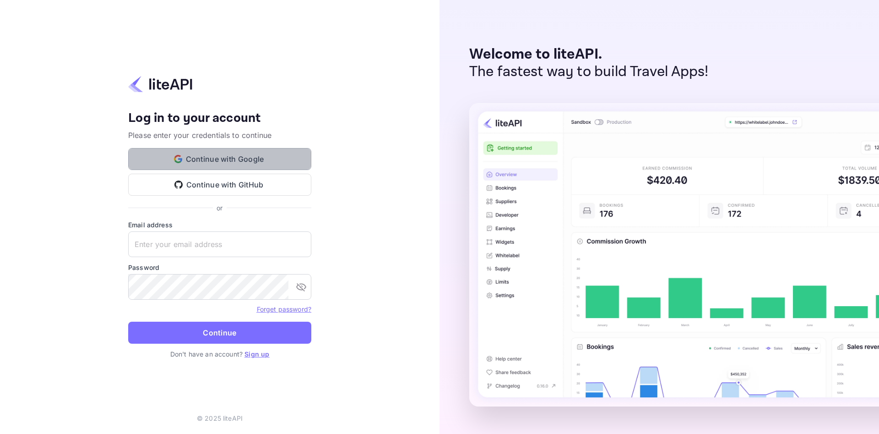
click at [235, 152] on button "Continue with Google" at bounding box center [219, 159] width 183 height 22
click at [242, 163] on button "Continue with Google" at bounding box center [219, 159] width 183 height 22
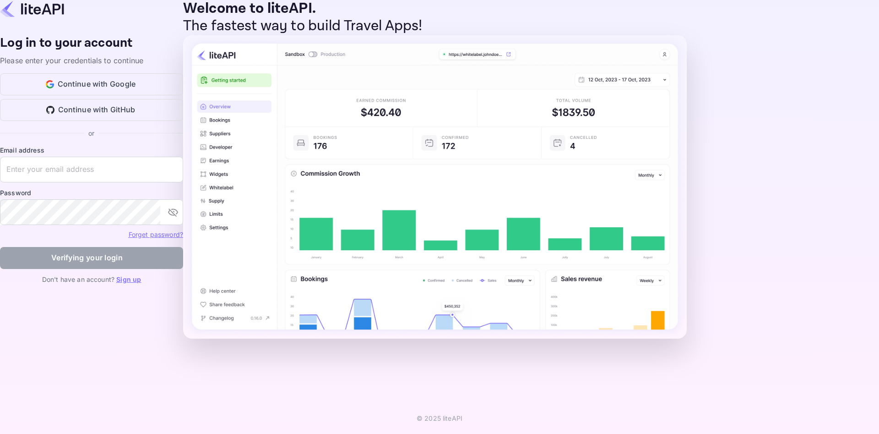
drag, startPoint x: 739, startPoint y: 32, endPoint x: 776, endPoint y: 30, distance: 36.7
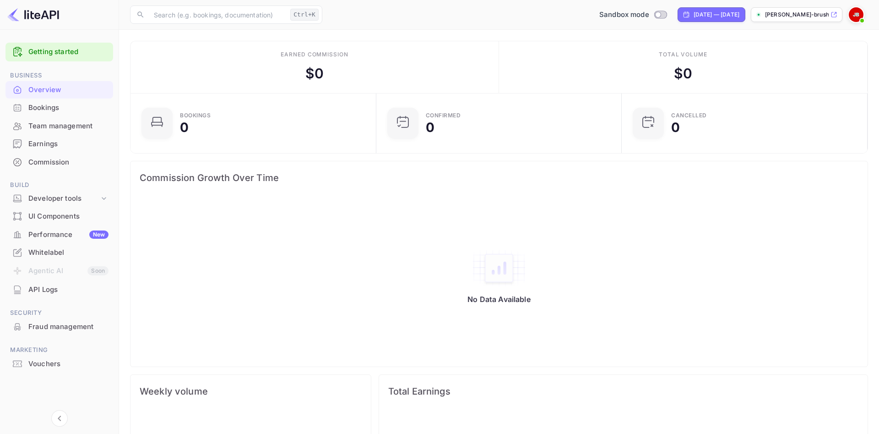
click at [34, 17] on img at bounding box center [33, 14] width 52 height 15
click at [11, 37] on div at bounding box center [59, 34] width 119 height 9
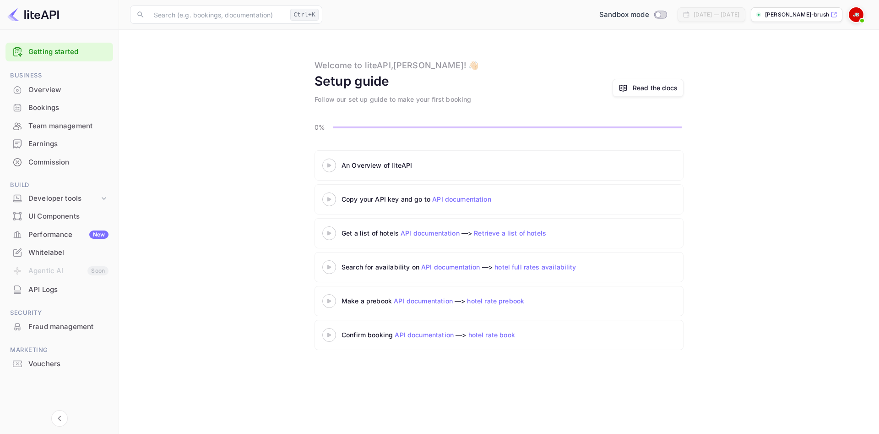
click at [473, 199] on link "API documentation" at bounding box center [461, 199] width 59 height 8
click at [45, 292] on div "API Logs" at bounding box center [68, 289] width 80 height 11
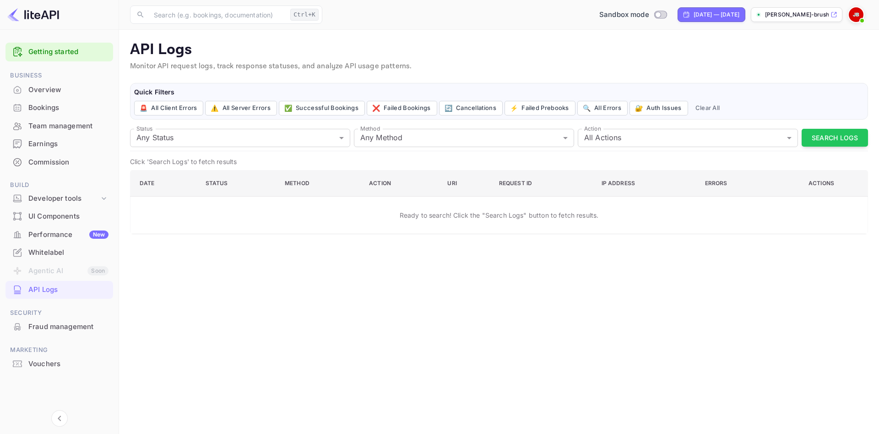
click at [54, 264] on li "Agentic AI Soon" at bounding box center [59, 270] width 108 height 19
click at [51, 271] on li "Agentic AI Soon" at bounding box center [59, 270] width 108 height 19
click at [55, 246] on div "Whitelabel" at bounding box center [59, 253] width 108 height 18
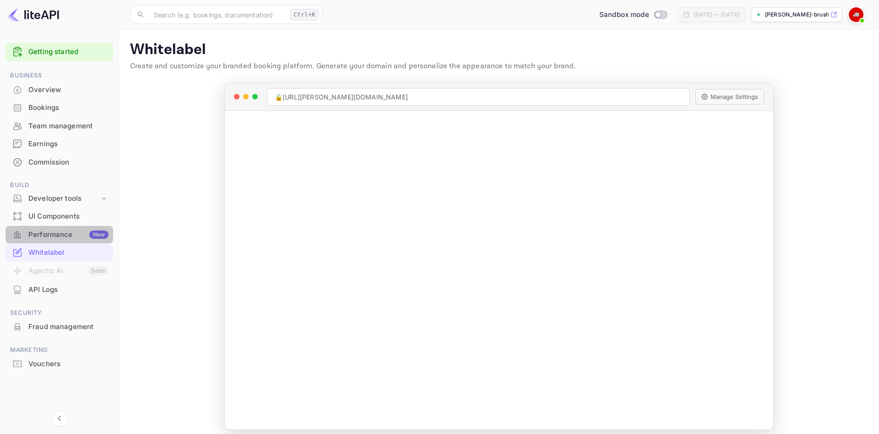
click at [60, 228] on div "Performance New" at bounding box center [59, 235] width 108 height 18
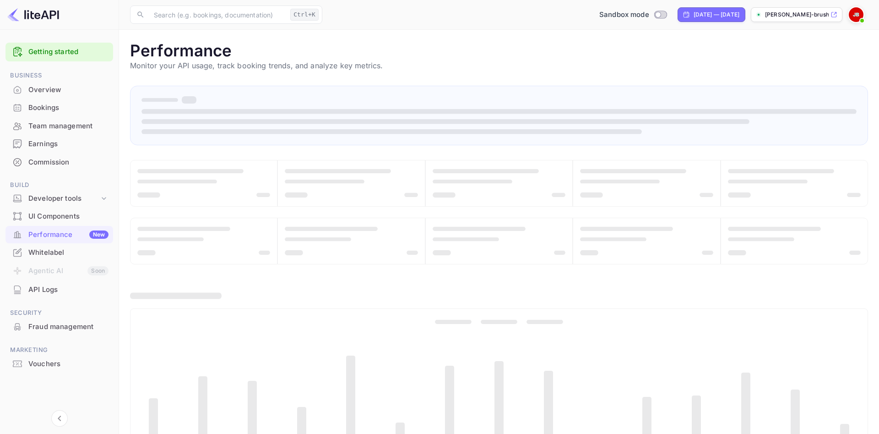
click at [65, 215] on div "UI Components" at bounding box center [68, 216] width 80 height 11
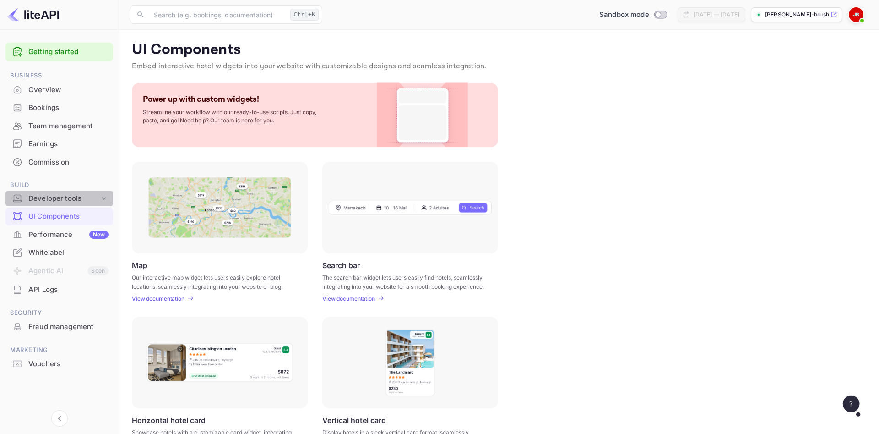
click at [62, 196] on div "Developer tools" at bounding box center [63, 198] width 71 height 11
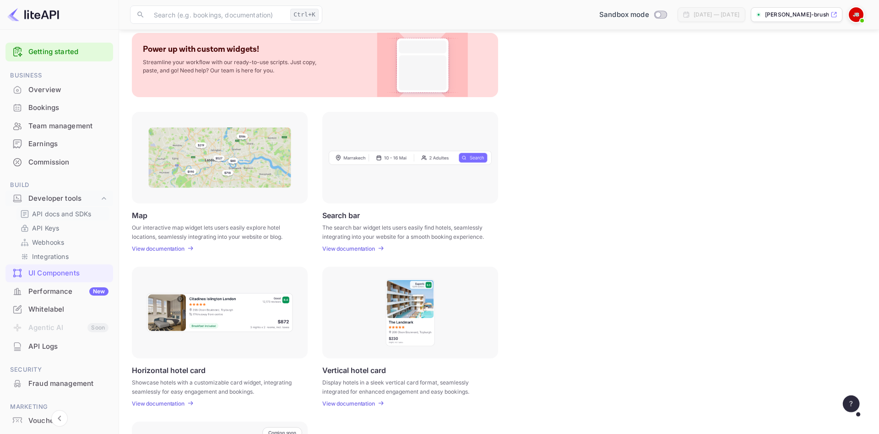
scroll to position [43, 0]
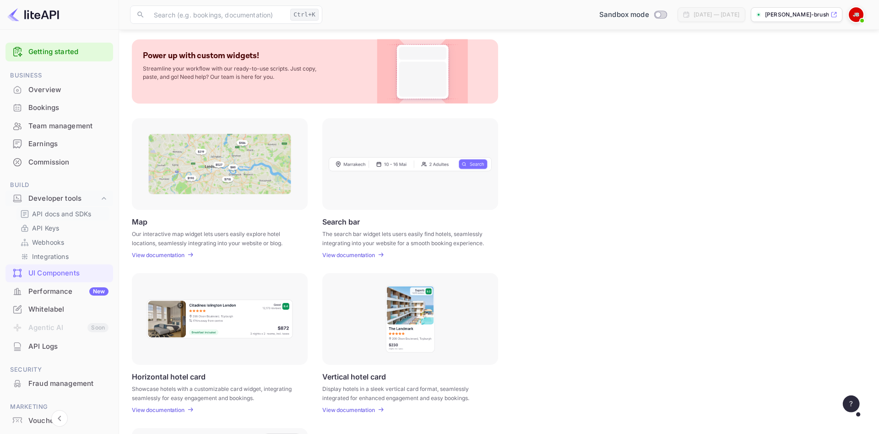
click at [41, 210] on p "API docs and SDKs" at bounding box center [62, 214] width 60 height 10
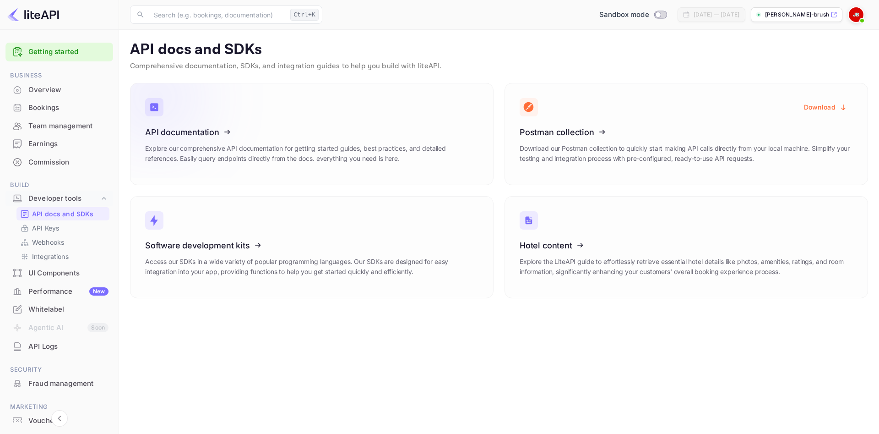
click at [196, 122] on icon at bounding box center [201, 130] width 142 height 94
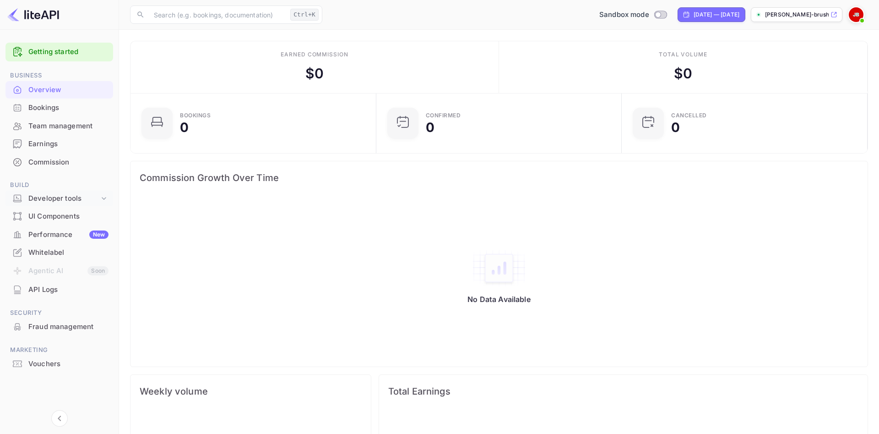
click at [51, 197] on div "Developer tools" at bounding box center [63, 198] width 71 height 11
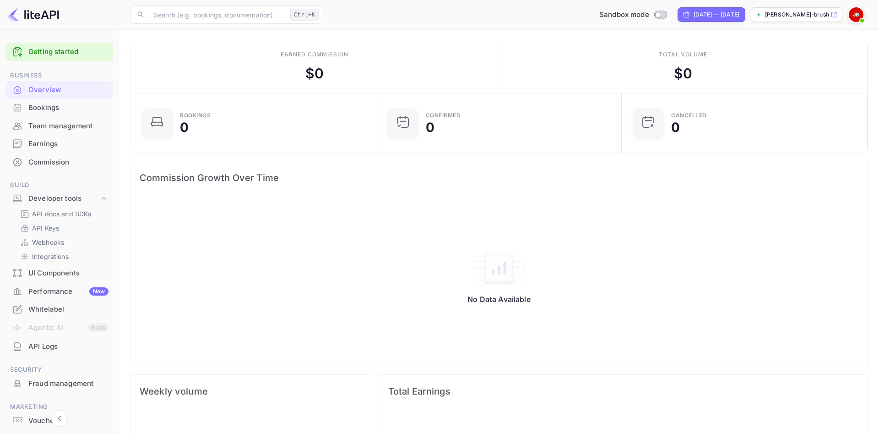
click at [50, 229] on p "API Keys" at bounding box center [45, 228] width 27 height 10
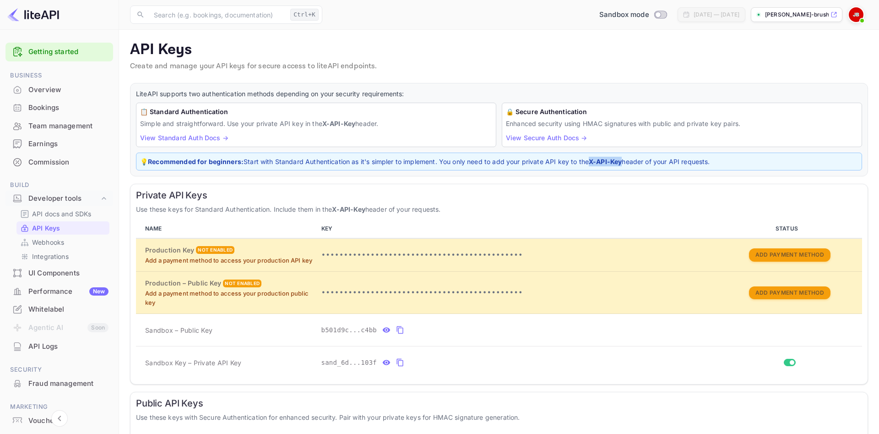
drag, startPoint x: 595, startPoint y: 163, endPoint x: 628, endPoint y: 162, distance: 33.0
click at [628, 162] on p "💡 Recommended for beginners: Start with Standard Authentication as it's simpler…" at bounding box center [499, 162] width 718 height 10
copy strong "X-API-Key"
click at [396, 363] on icon "private api keys table" at bounding box center [400, 362] width 8 height 11
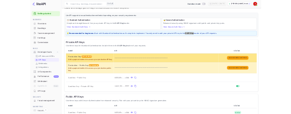
scroll to position [90, 0]
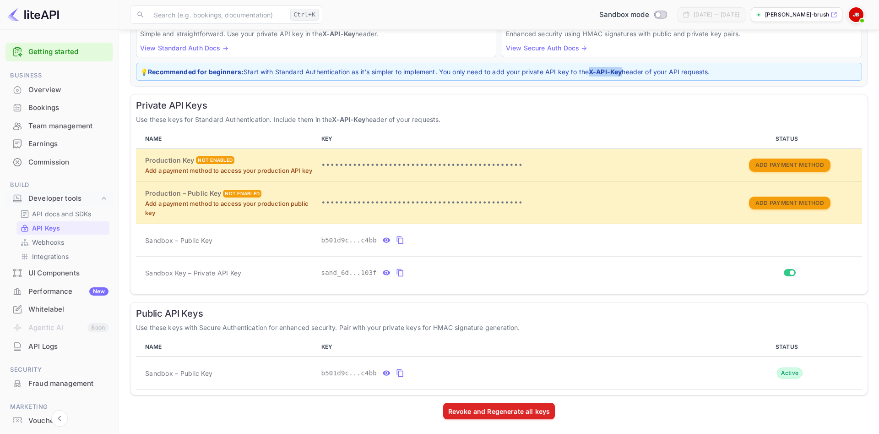
copy strong "X-API-Key"
click at [397, 274] on icon "private api keys table" at bounding box center [400, 272] width 8 height 11
click at [396, 273] on icon "private api keys table" at bounding box center [400, 272] width 8 height 11
click at [396, 272] on icon "private api keys table" at bounding box center [400, 272] width 8 height 11
click at [399, 240] on icon "private api keys table" at bounding box center [400, 239] width 8 height 11
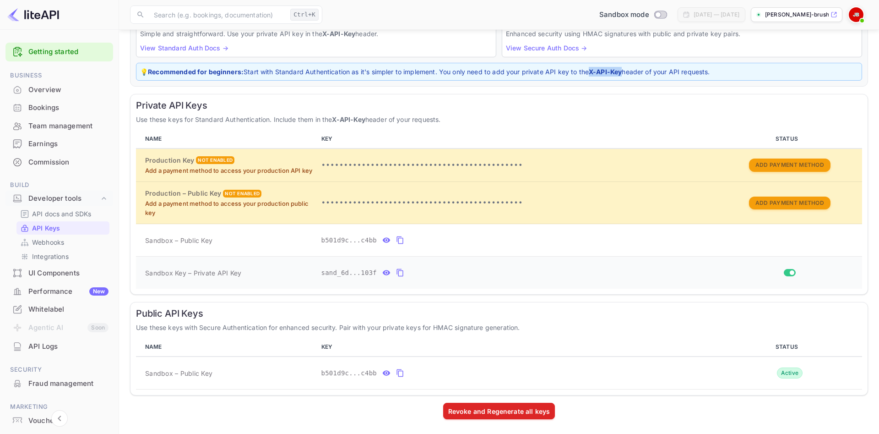
click at [399, 270] on icon "private api keys table" at bounding box center [400, 272] width 8 height 11
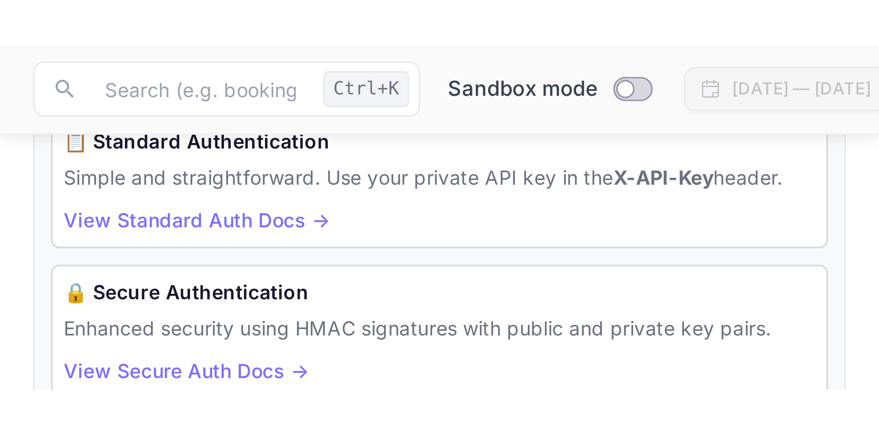
scroll to position [81, 0]
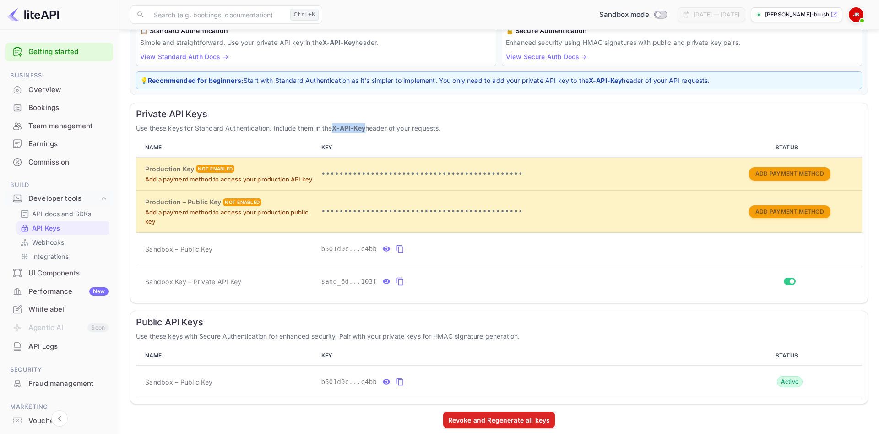
drag, startPoint x: 335, startPoint y: 128, endPoint x: 369, endPoint y: 132, distance: 33.7
click at [369, 132] on p "Use these keys for Standard Authentication. Include them in the X-API-Key heade…" at bounding box center [499, 128] width 726 height 10
click at [397, 250] on icon "private api keys table" at bounding box center [400, 248] width 8 height 11
copy strong "X-API-Key"
click at [396, 249] on icon "private api keys table" at bounding box center [400, 248] width 8 height 11
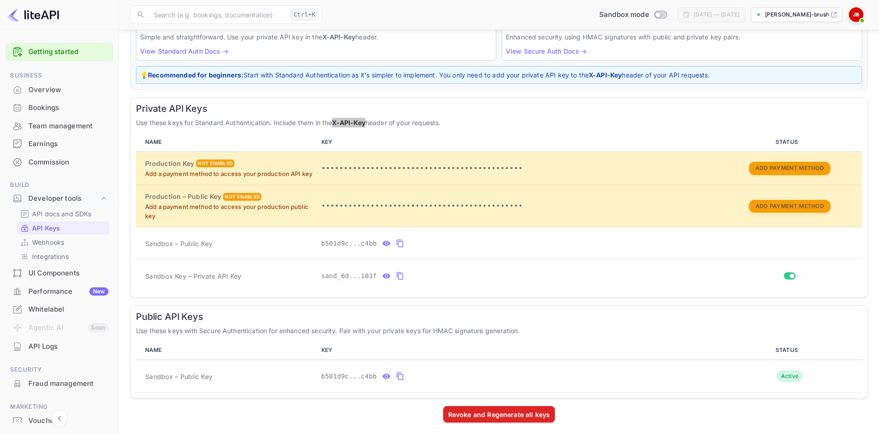
scroll to position [90, 0]
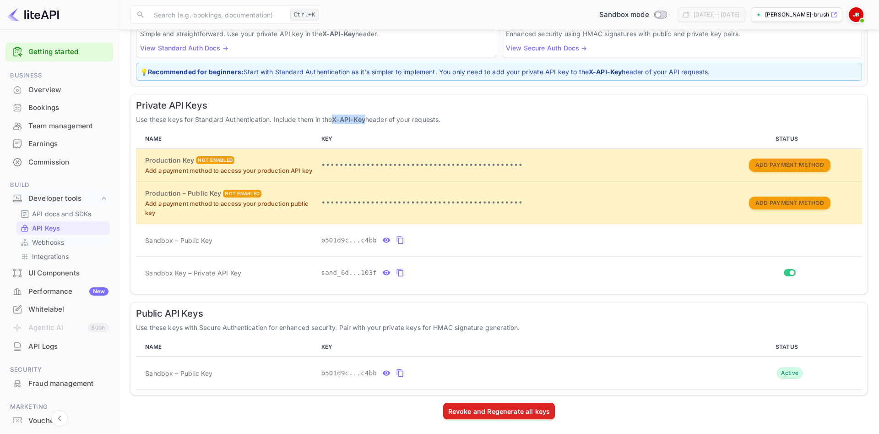
click at [36, 237] on div "Webhooks" at bounding box center [62, 241] width 93 height 13
click at [63, 241] on p "Webhooks" at bounding box center [48, 242] width 32 height 10
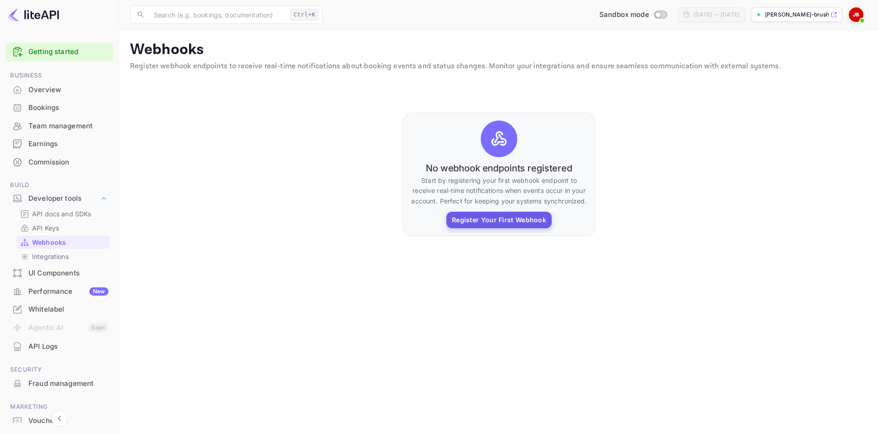
click at [496, 219] on button "Register Your First Webhook" at bounding box center [498, 220] width 105 height 16
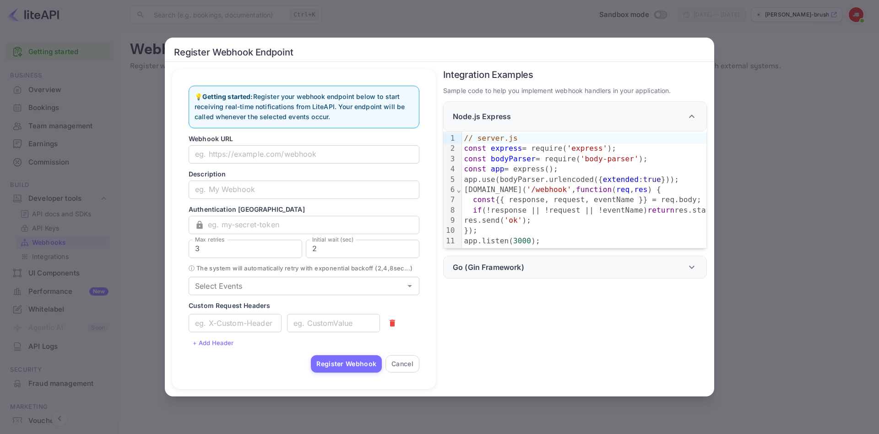
drag, startPoint x: 116, startPoint y: 170, endPoint x: 121, endPoint y: 173, distance: 5.5
click at [120, 172] on div "Register Webhook Endpoint 💡 Getting started: Register your webhook endpoint bel…" at bounding box center [439, 217] width 879 height 434
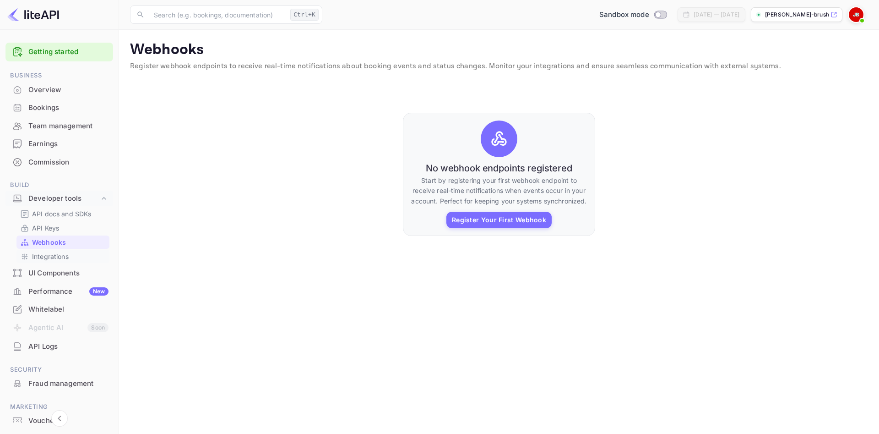
click at [51, 255] on p "Integrations" at bounding box center [50, 256] width 37 height 10
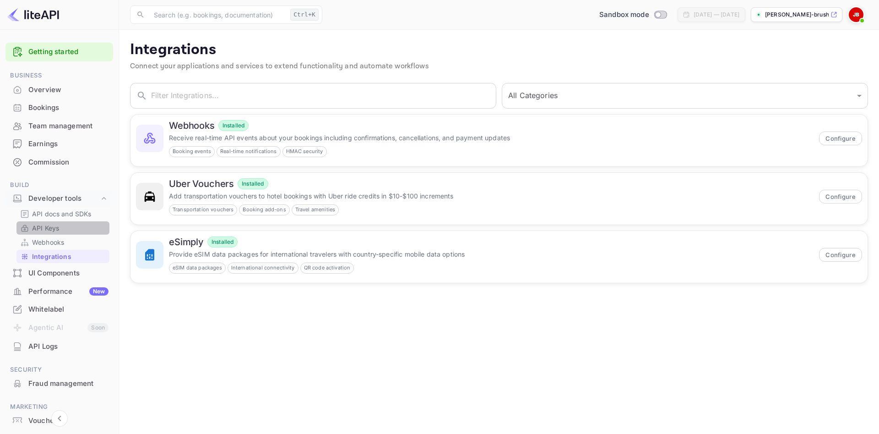
click at [48, 230] on p "API Keys" at bounding box center [45, 228] width 27 height 10
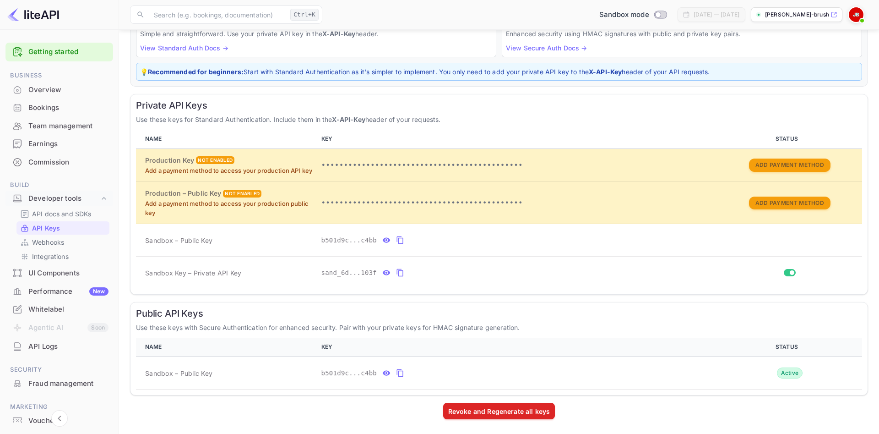
scroll to position [43, 0]
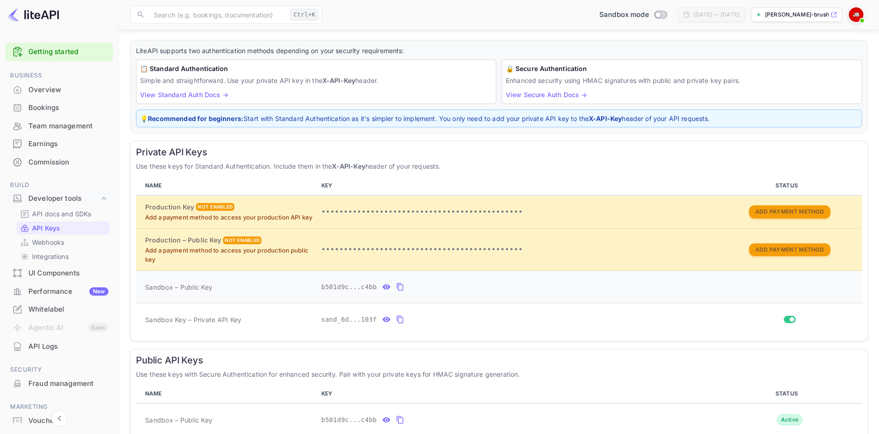
click at [793, 289] on td "private api keys table" at bounding box center [789, 287] width 145 height 33
click at [296, 313] on td "Sandbox Key – Private API Key" at bounding box center [227, 319] width 182 height 33
click at [396, 319] on icon "private api keys table" at bounding box center [400, 319] width 8 height 11
drag, startPoint x: 369, startPoint y: 165, endPoint x: 337, endPoint y: 167, distance: 31.6
click at [337, 167] on p "Use these keys for Standard Authentication. Include them in the X-API-Key heade…" at bounding box center [499, 166] width 726 height 10
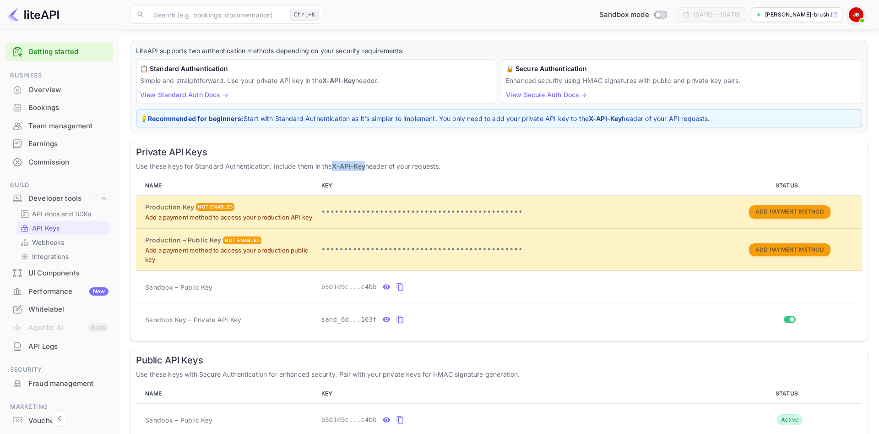
copy strong "X-API-Key"
click at [397, 319] on icon "private api keys table" at bounding box center [400, 319] width 8 height 11
click at [396, 284] on icon "private api keys table" at bounding box center [400, 286] width 8 height 11
click at [396, 287] on icon "private api keys table" at bounding box center [400, 286] width 8 height 11
click at [400, 321] on button "private api keys table" at bounding box center [400, 319] width 12 height 15
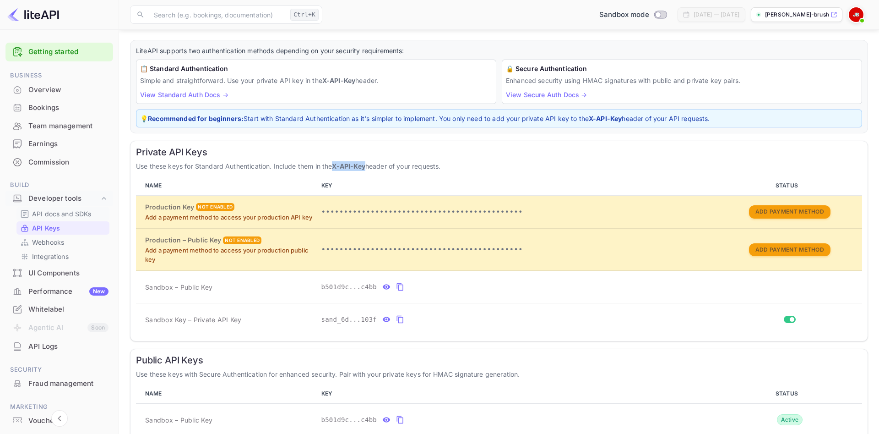
click at [47, 216] on p "API docs and SDKs" at bounding box center [62, 214] width 60 height 10
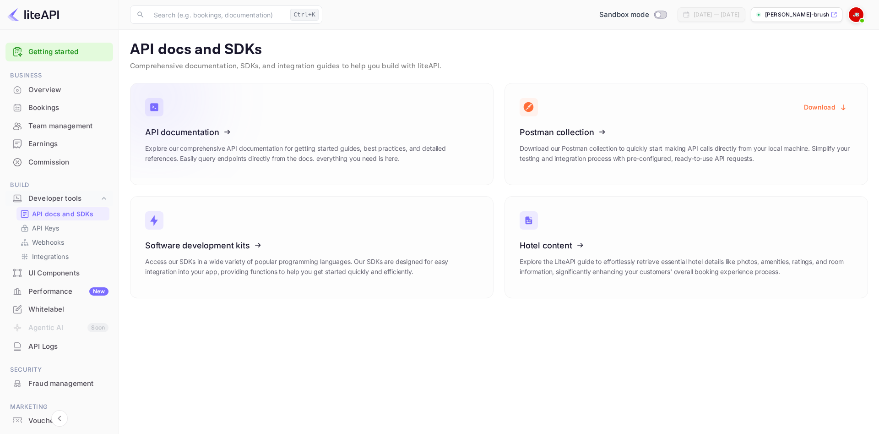
click at [208, 146] on icon at bounding box center [201, 130] width 142 height 94
